Goal: Information Seeking & Learning: Learn about a topic

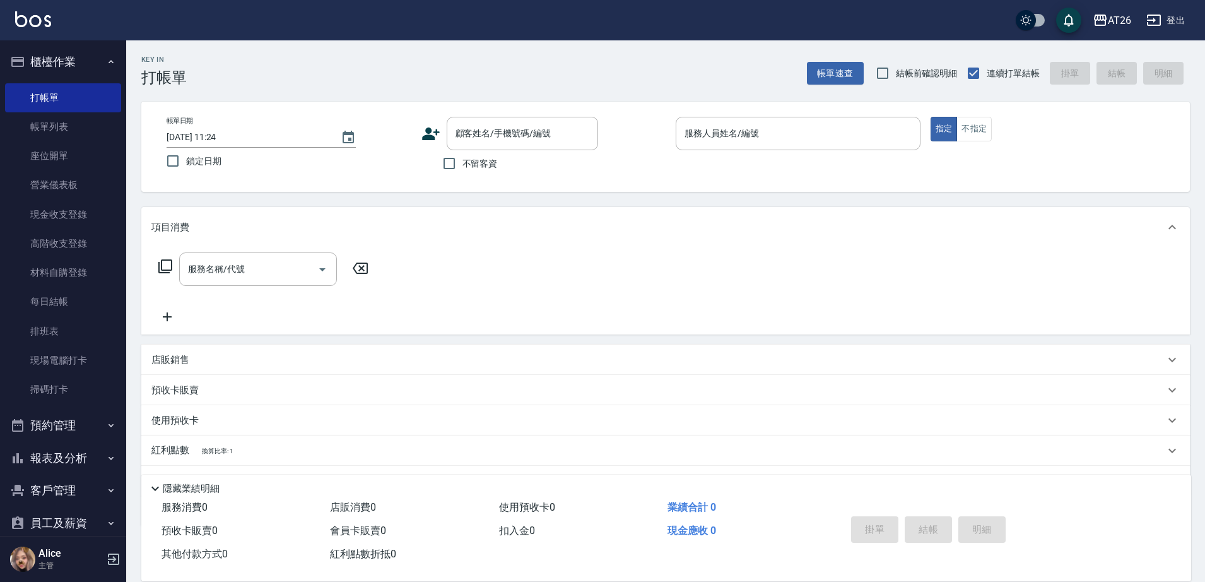
scroll to position [116, 0]
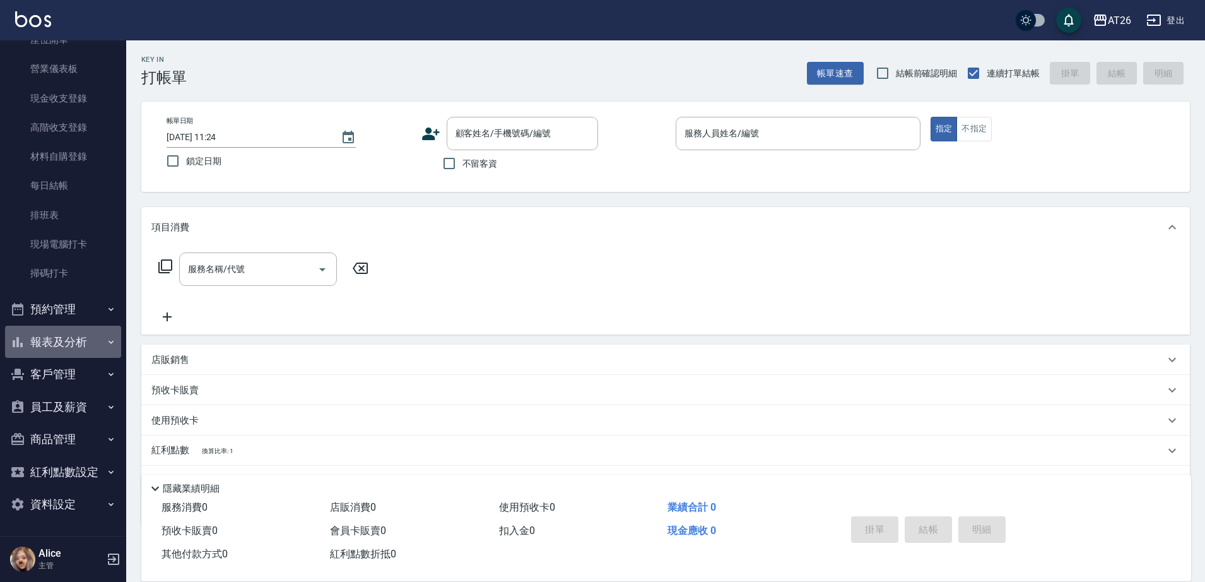
click at [69, 346] on button "報表及分析" at bounding box center [63, 341] width 116 height 33
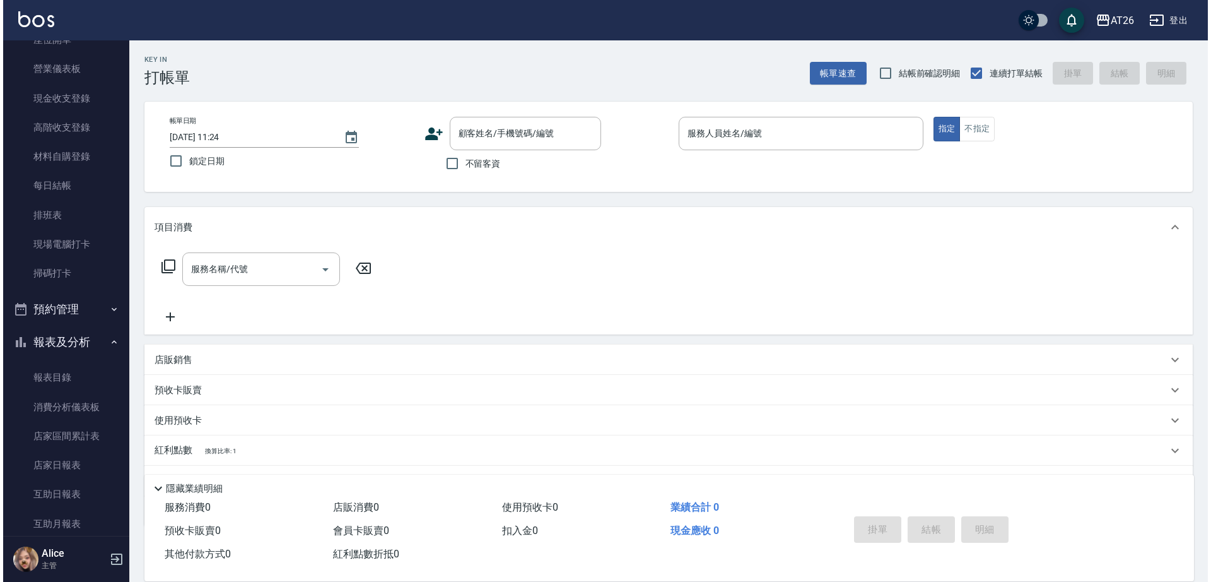
scroll to position [510, 0]
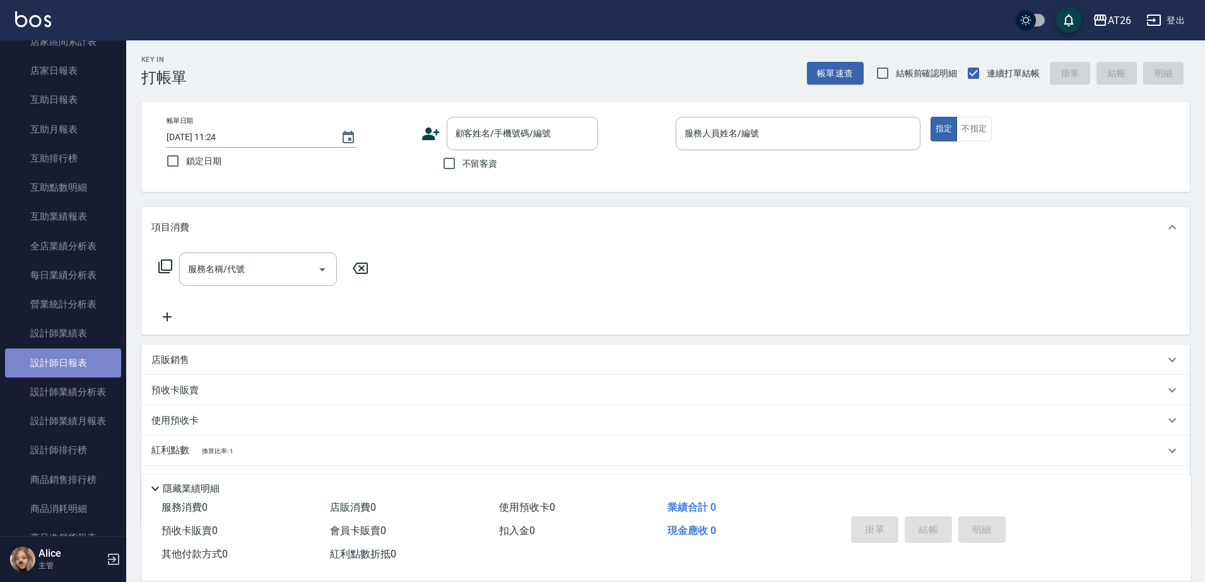
click at [67, 358] on link "設計師日報表" at bounding box center [63, 362] width 116 height 29
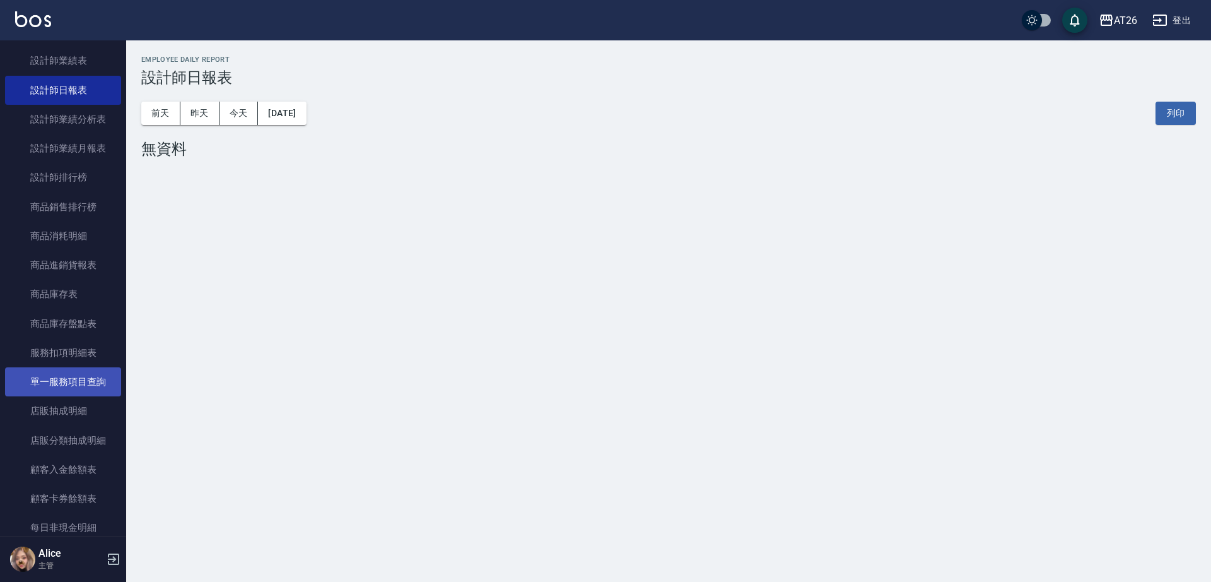
scroll to position [826, 0]
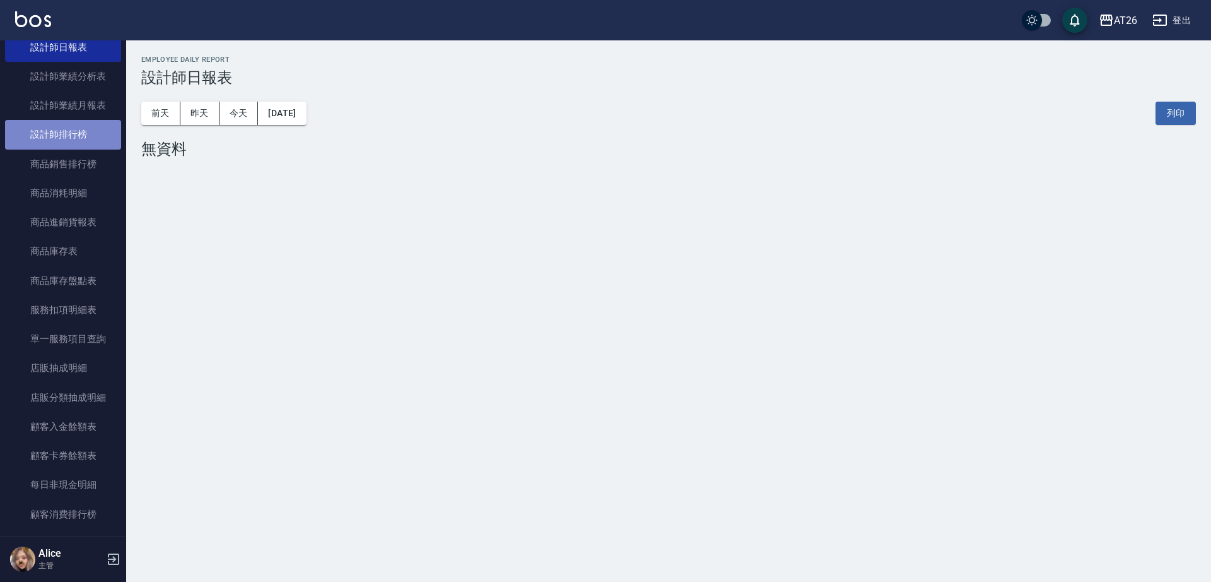
click at [79, 139] on link "設計師排行榜" at bounding box center [63, 134] width 116 height 29
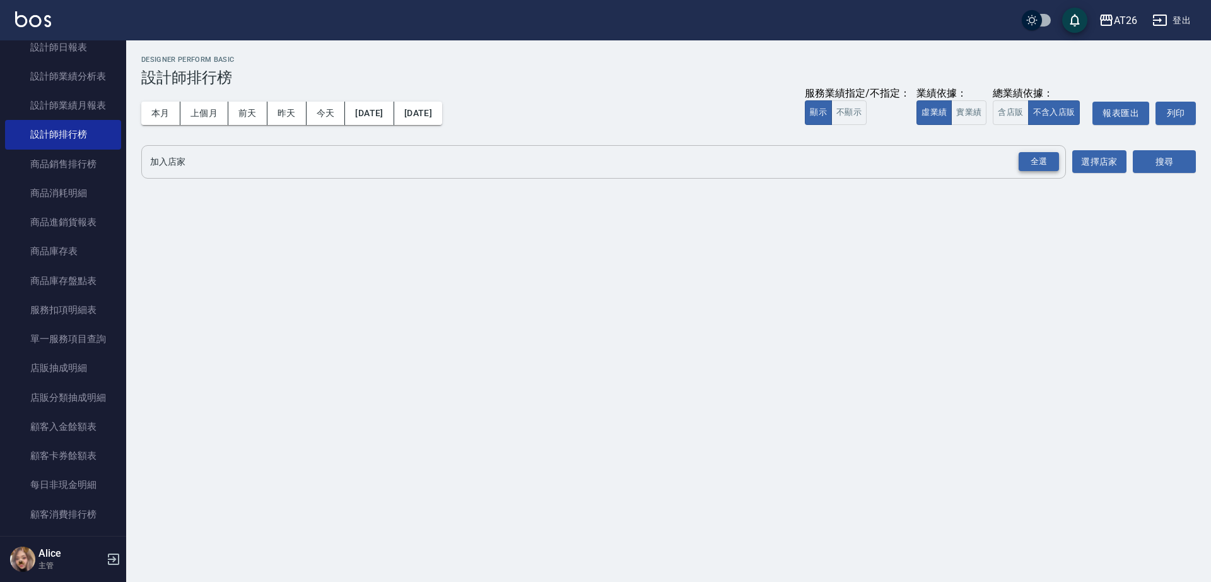
click at [1033, 165] on div "全選" at bounding box center [1039, 162] width 40 height 20
click at [1145, 157] on button "搜尋" at bounding box center [1164, 162] width 63 height 23
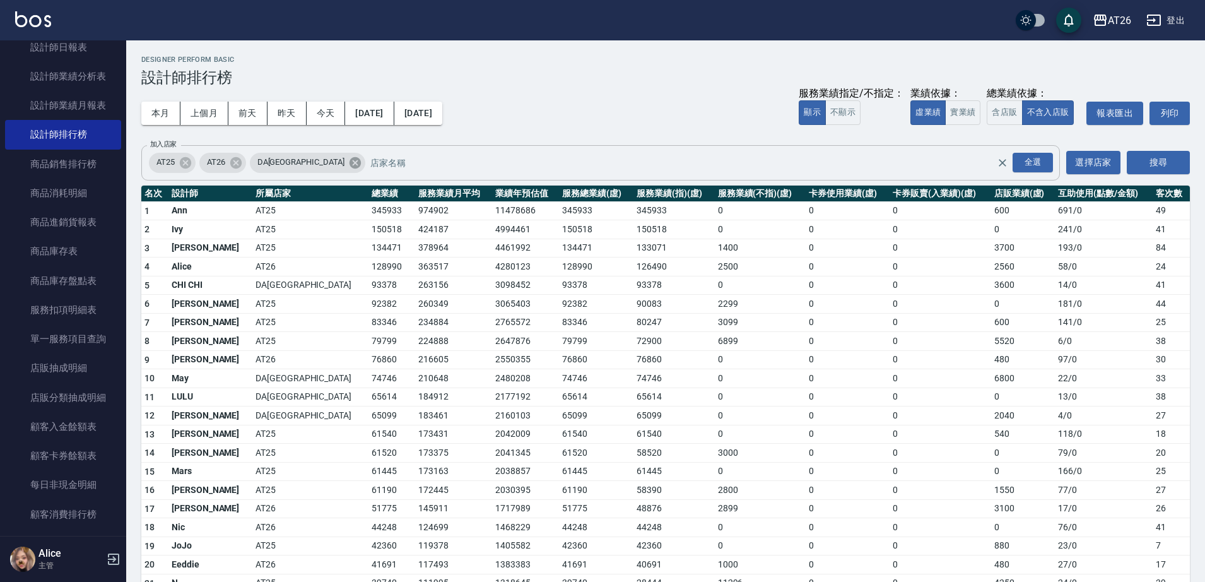
click at [348, 165] on icon at bounding box center [355, 163] width 14 height 14
click at [184, 163] on icon at bounding box center [185, 161] width 11 height 11
click at [1138, 153] on button "搜尋" at bounding box center [1157, 162] width 63 height 23
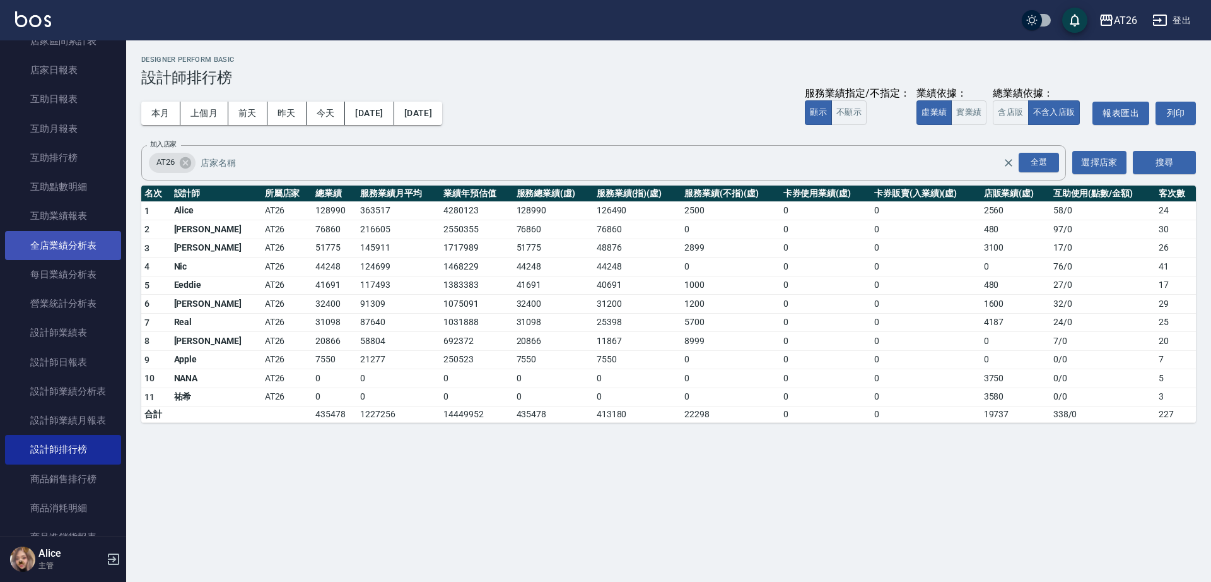
scroll to position [510, 0]
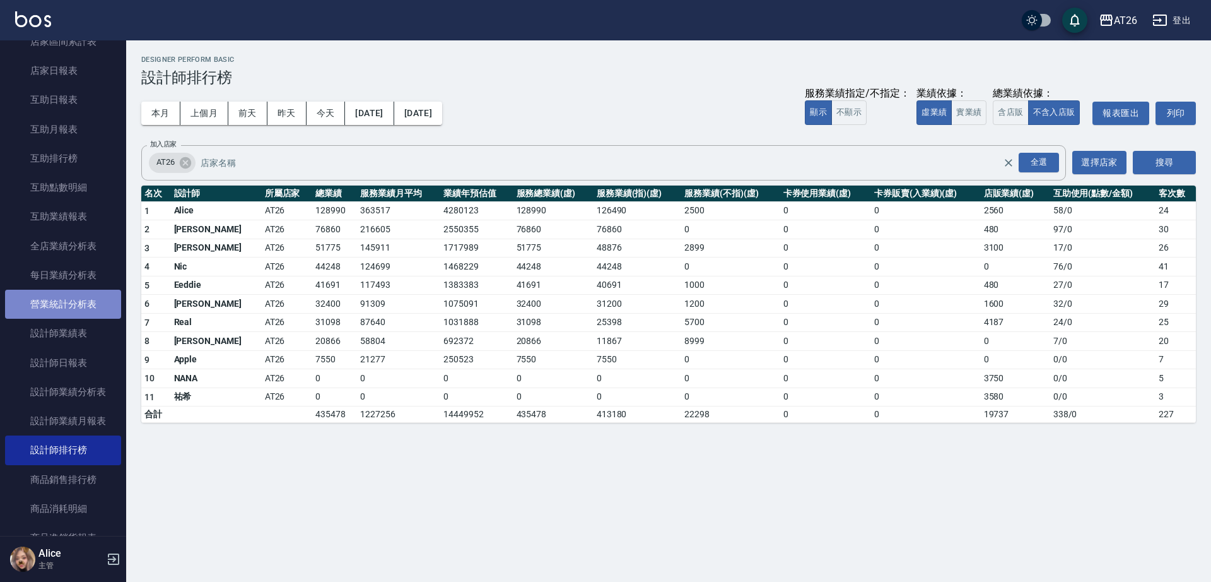
click at [78, 300] on link "營業統計分析表" at bounding box center [63, 303] width 116 height 29
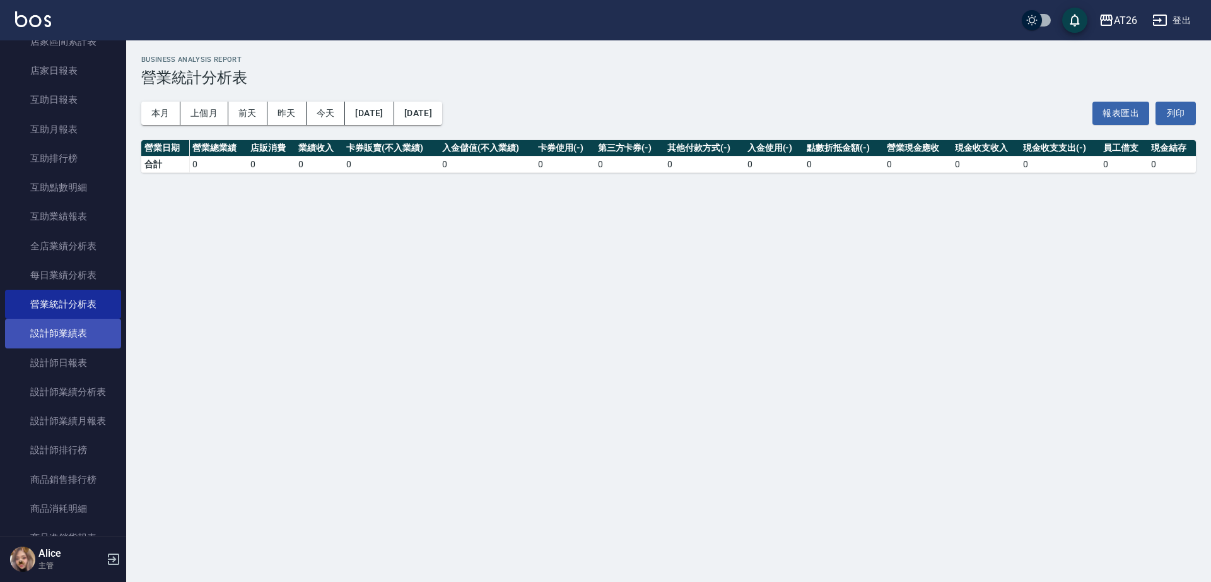
click at [83, 319] on link "設計師業績表" at bounding box center [63, 333] width 116 height 29
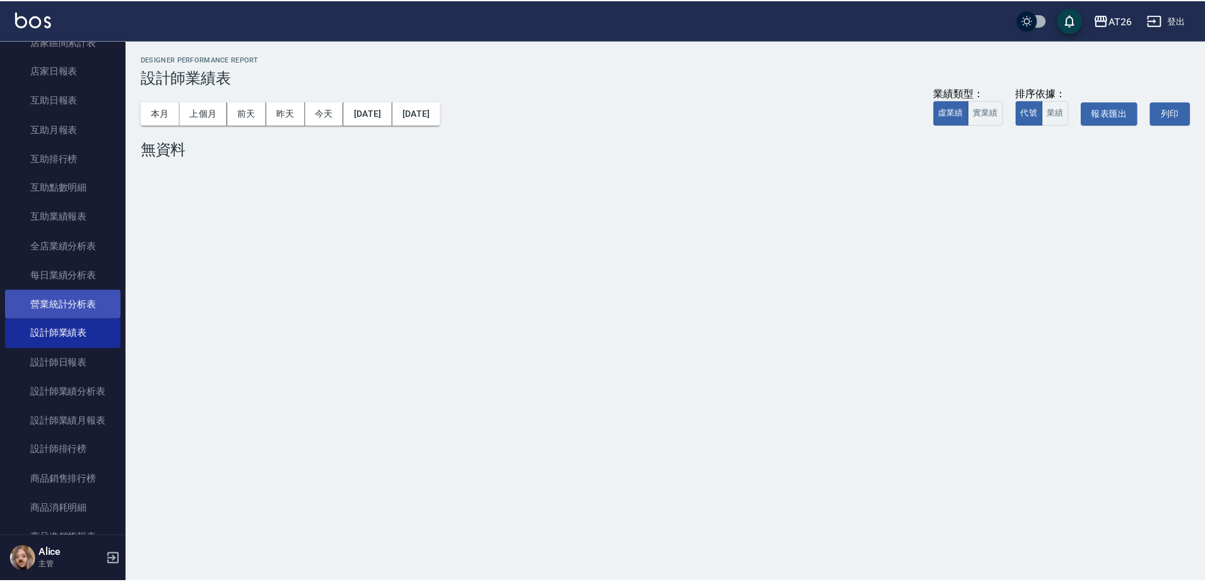
scroll to position [589, 0]
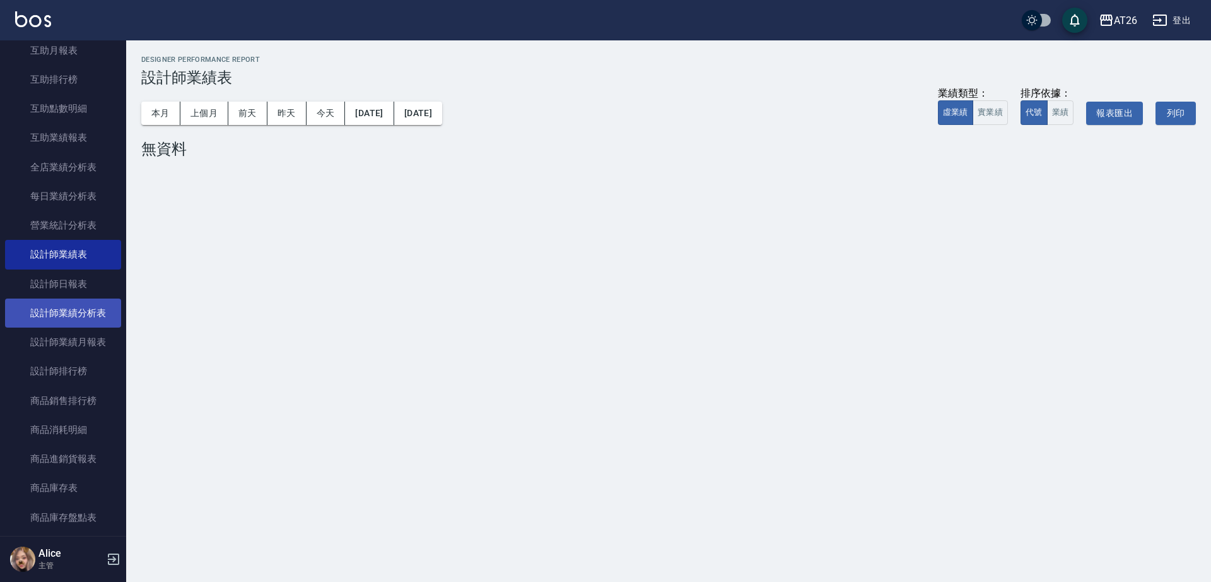
click at [84, 319] on link "設計師業績分析表" at bounding box center [63, 312] width 116 height 29
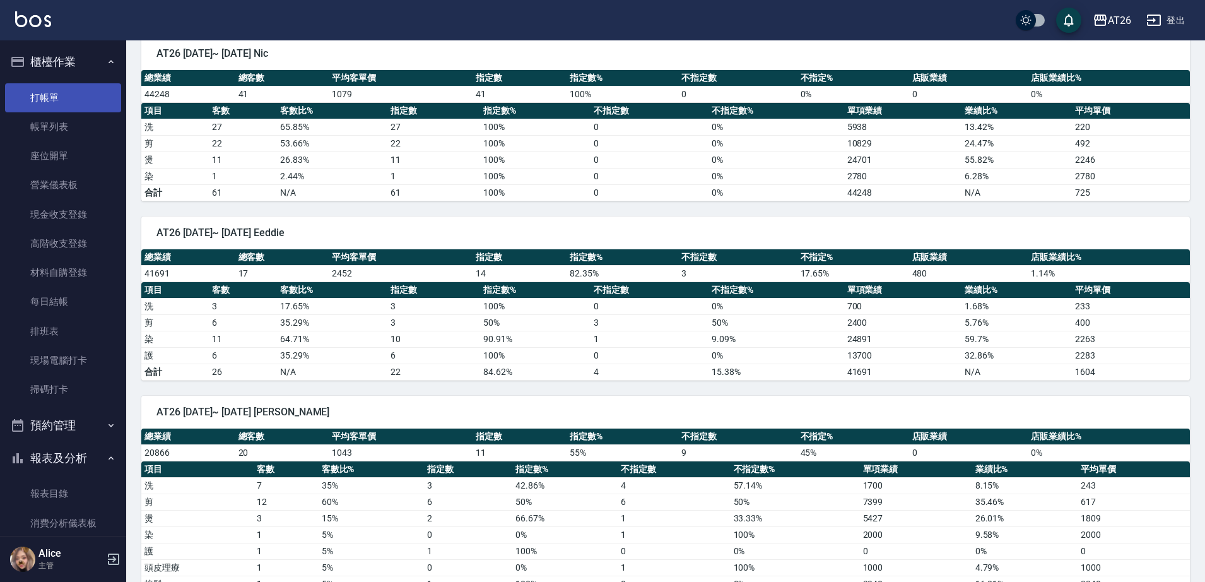
click at [87, 108] on link "打帳單" at bounding box center [63, 97] width 116 height 29
